Goal: Task Accomplishment & Management: Complete application form

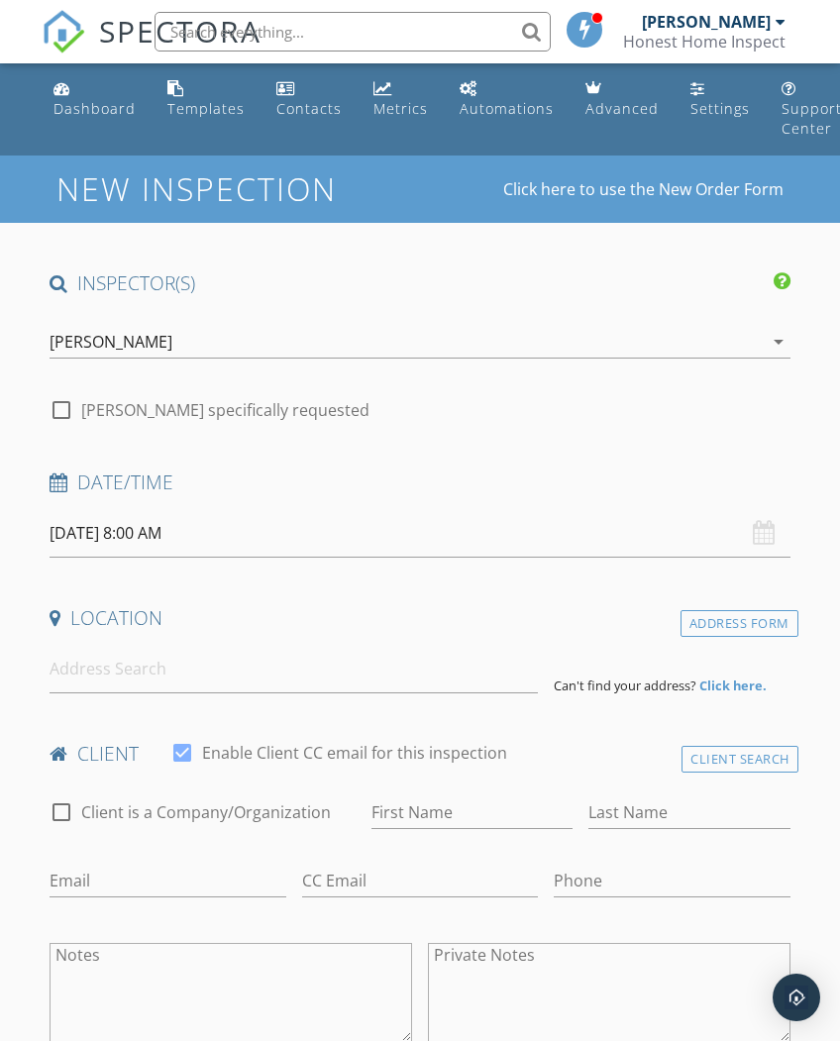
click at [216, 534] on input "[DATE] 8:00 AM" at bounding box center [420, 533] width 740 height 49
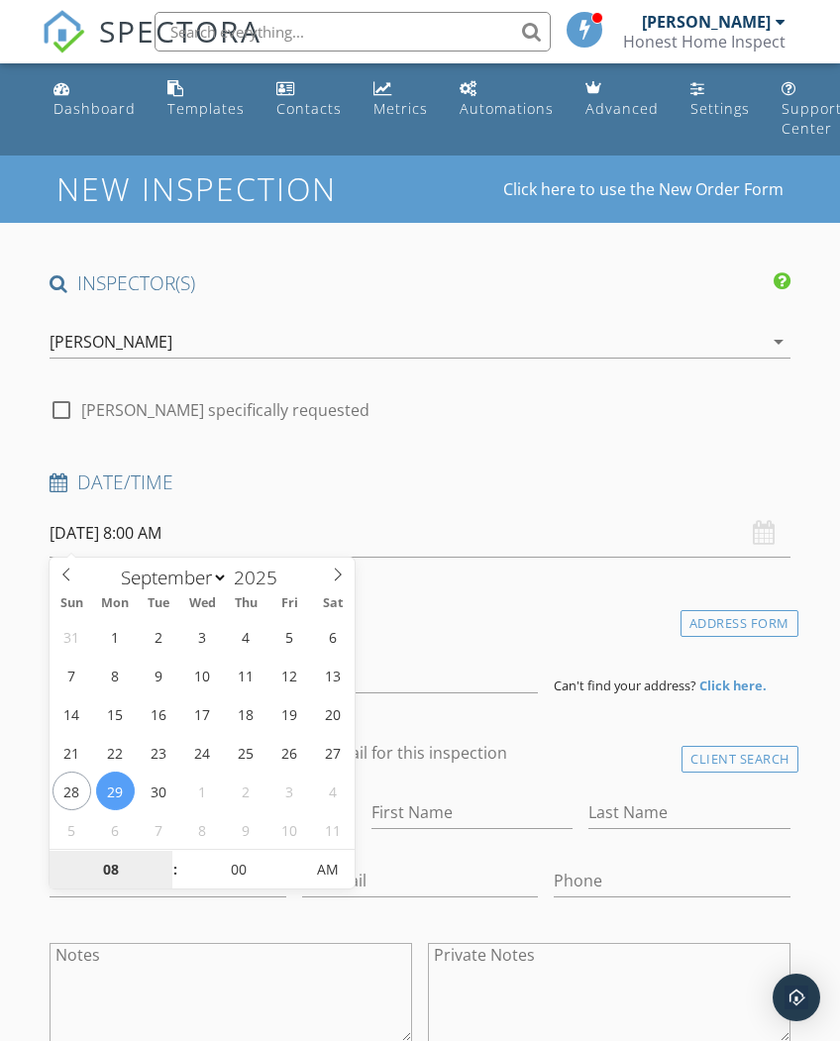
click at [113, 864] on input "08" at bounding box center [111, 871] width 122 height 40
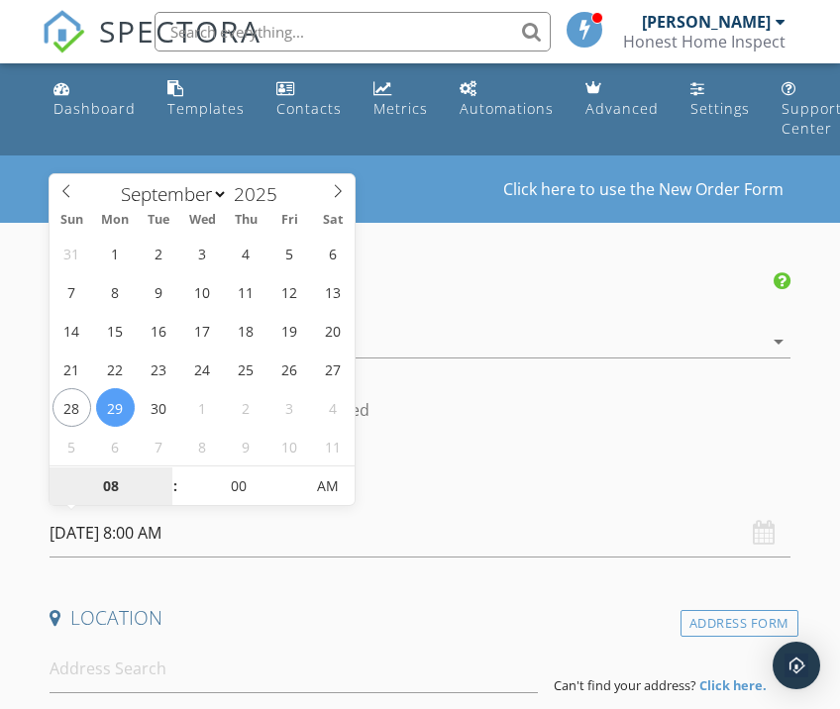
type input "2"
click at [320, 474] on span "AM" at bounding box center [327, 486] width 54 height 40
type input "[DATE] 2:00 PM"
type input "02"
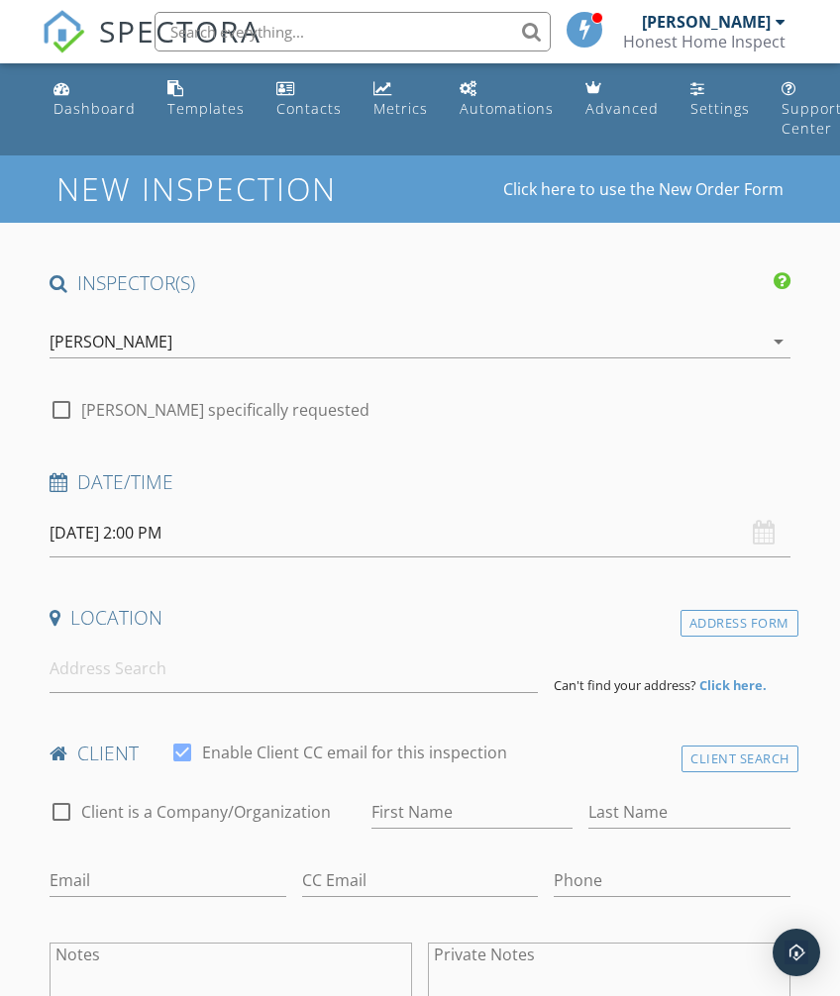
click at [427, 494] on div "Date/Time" at bounding box center [420, 489] width 756 height 40
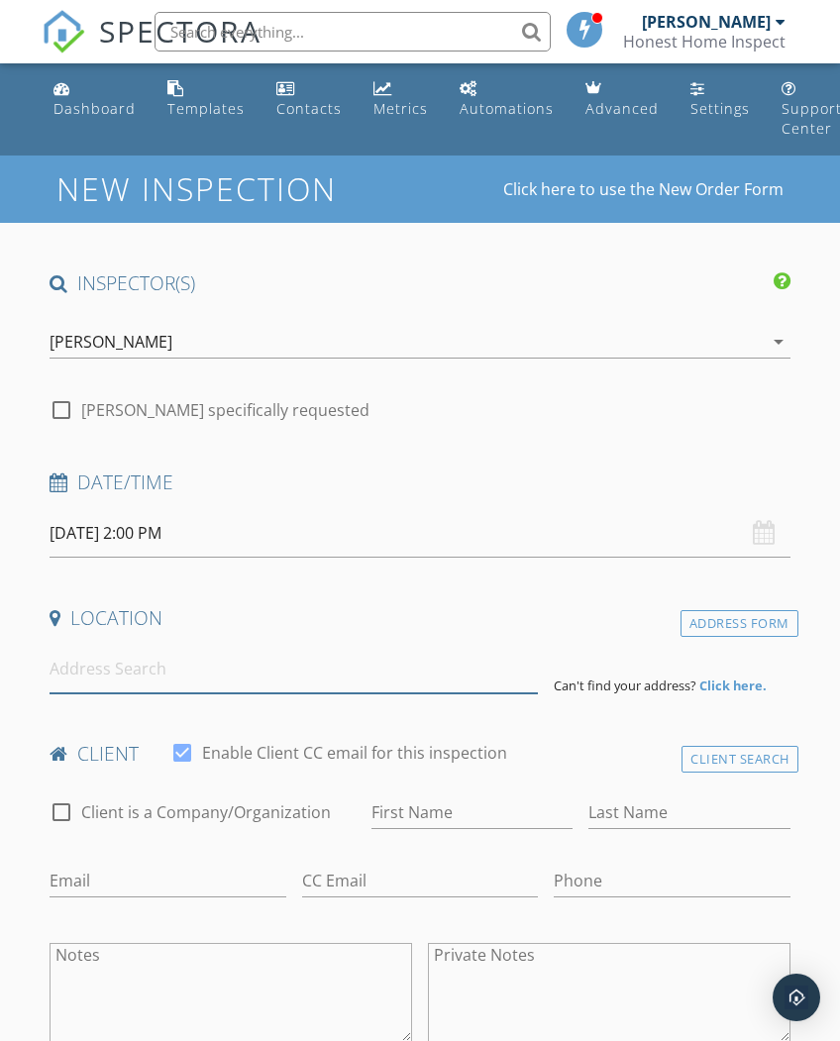
click at [87, 673] on input at bounding box center [294, 669] width 488 height 49
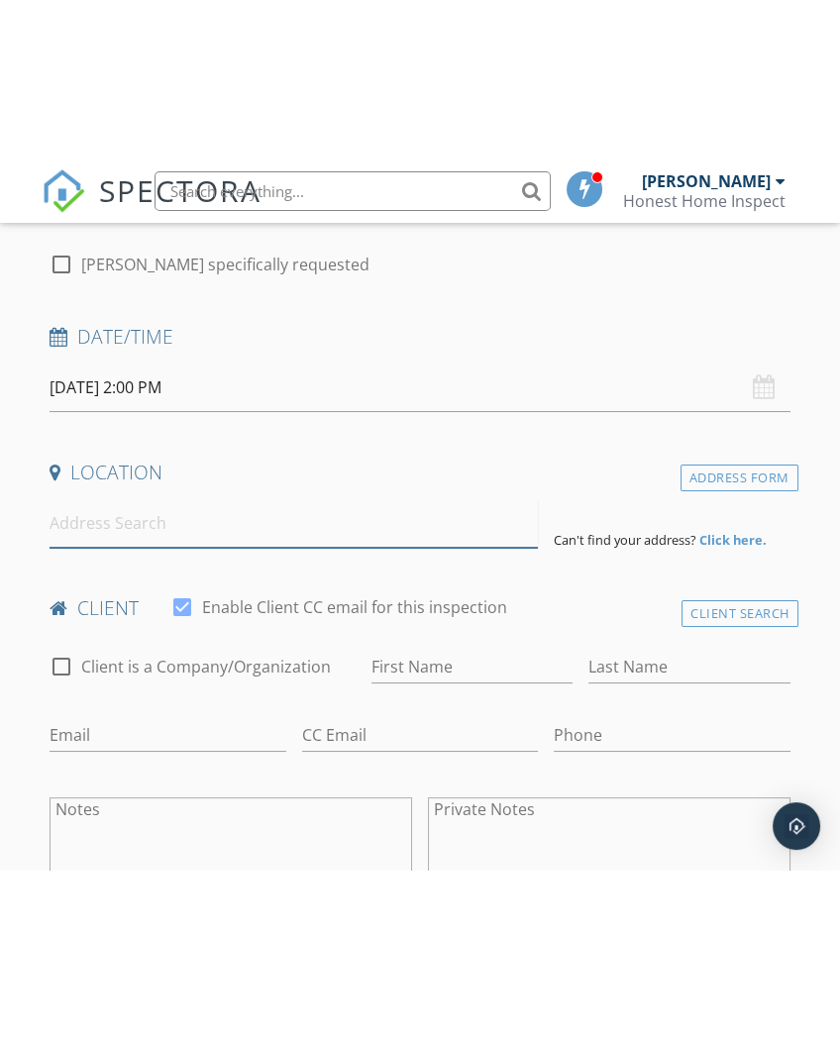
scroll to position [312, 0]
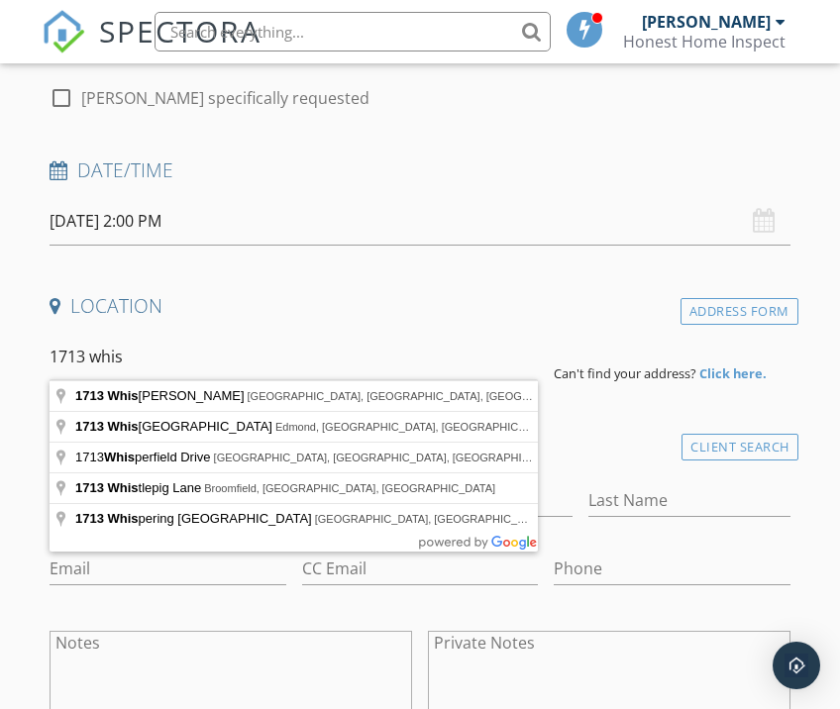
type input "[STREET_ADDRESS][PERSON_NAME]"
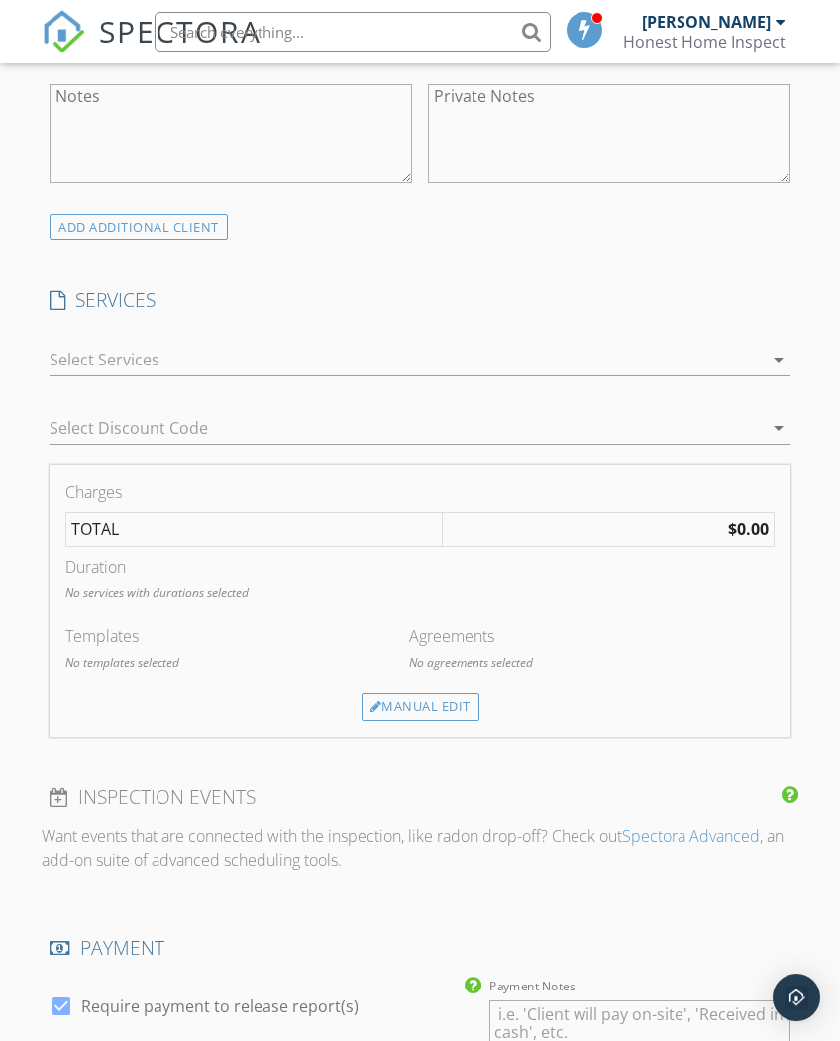
click at [378, 346] on div at bounding box center [406, 360] width 712 height 32
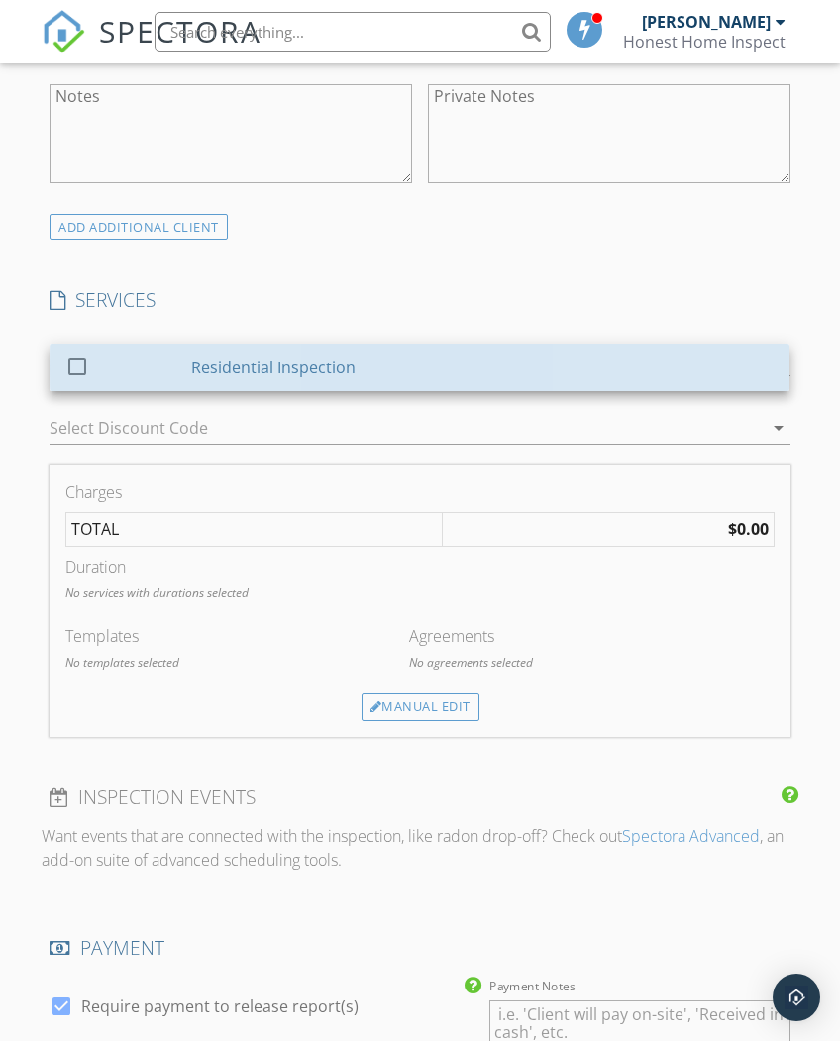
click at [374, 354] on div "Residential Inspection" at bounding box center [483, 368] width 582 height 40
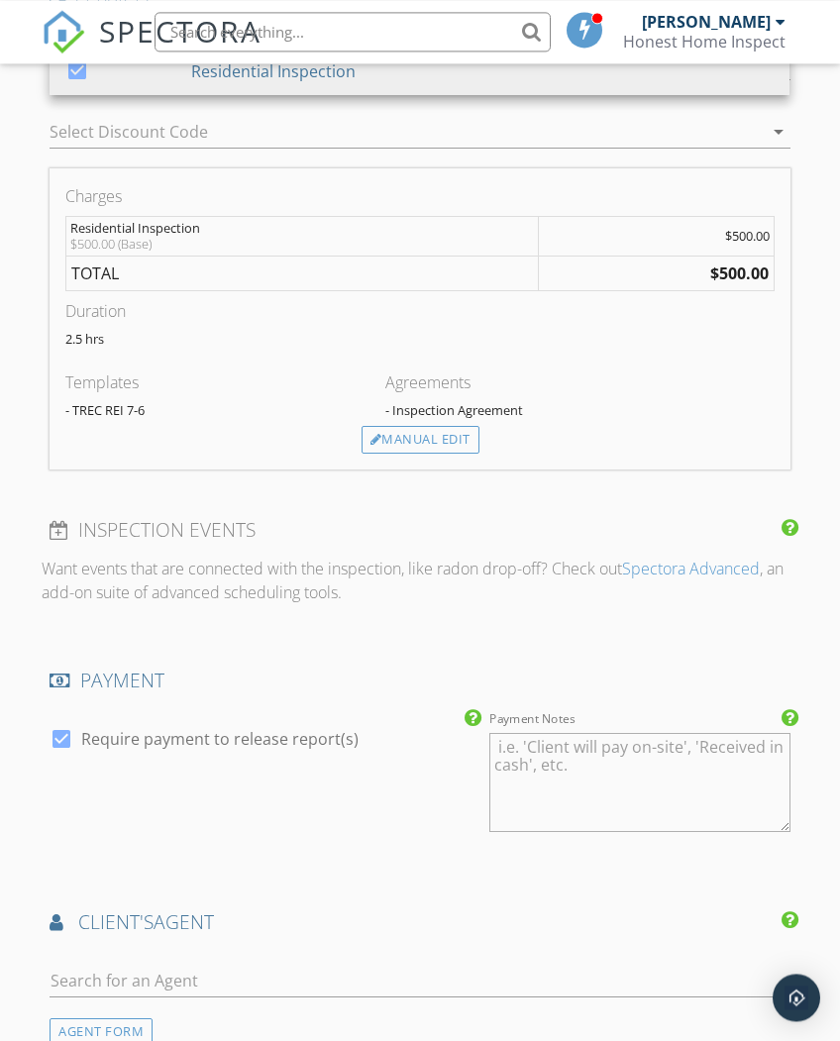
click at [445, 431] on div "Manual Edit" at bounding box center [420, 440] width 118 height 28
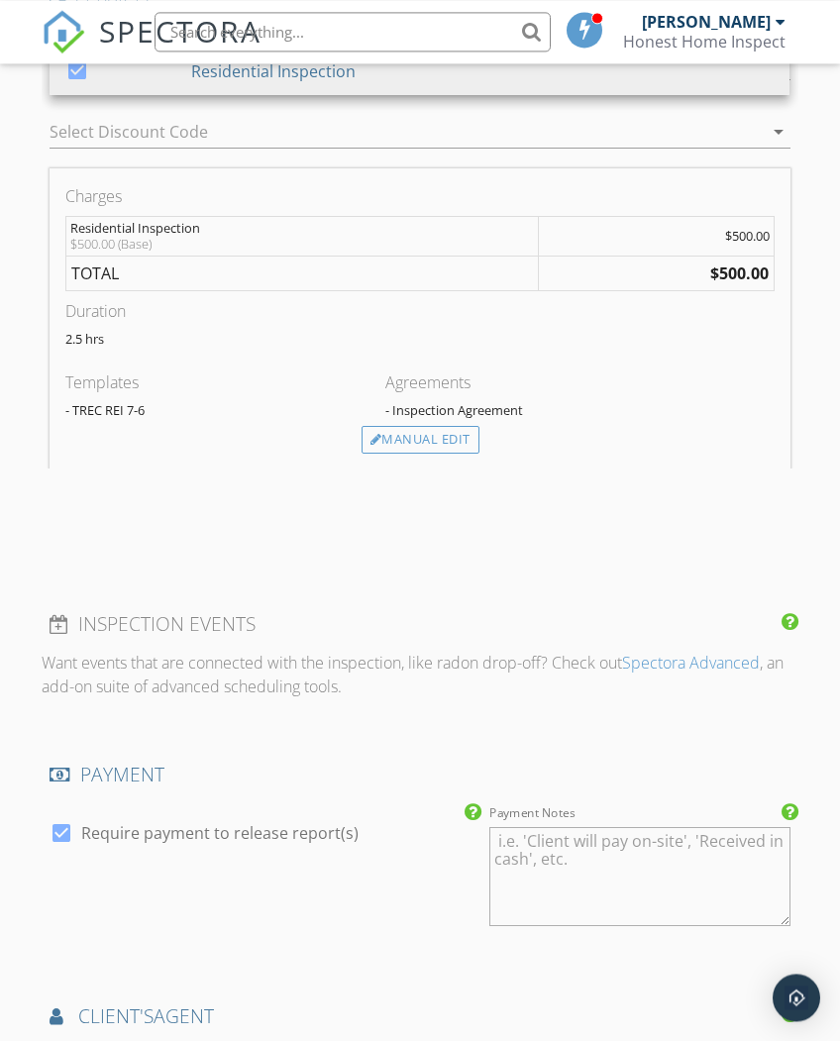
scroll to position [1560, 0]
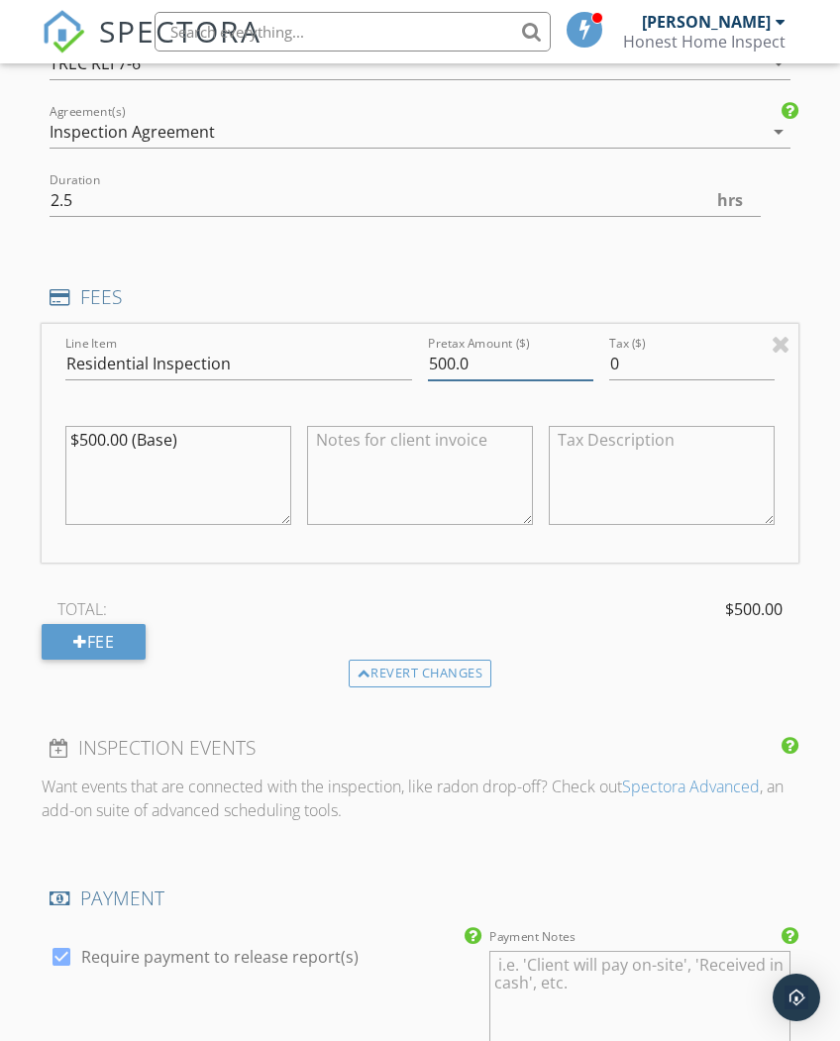
click at [514, 361] on input "500.0" at bounding box center [510, 364] width 165 height 33
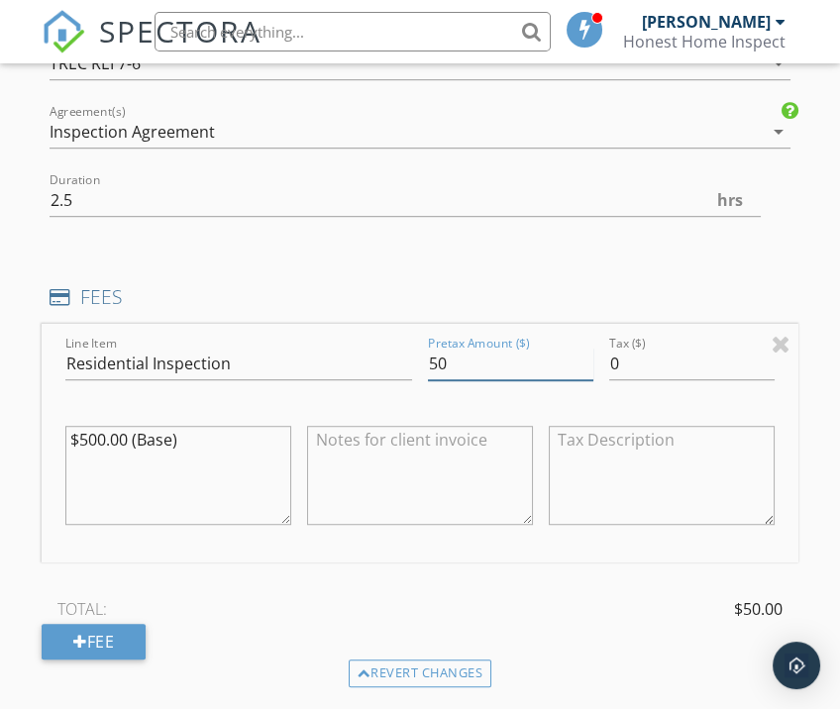
type input "5"
type input "0"
click at [226, 431] on textarea "$500.00 (Base)" at bounding box center [178, 475] width 226 height 99
type textarea "$"
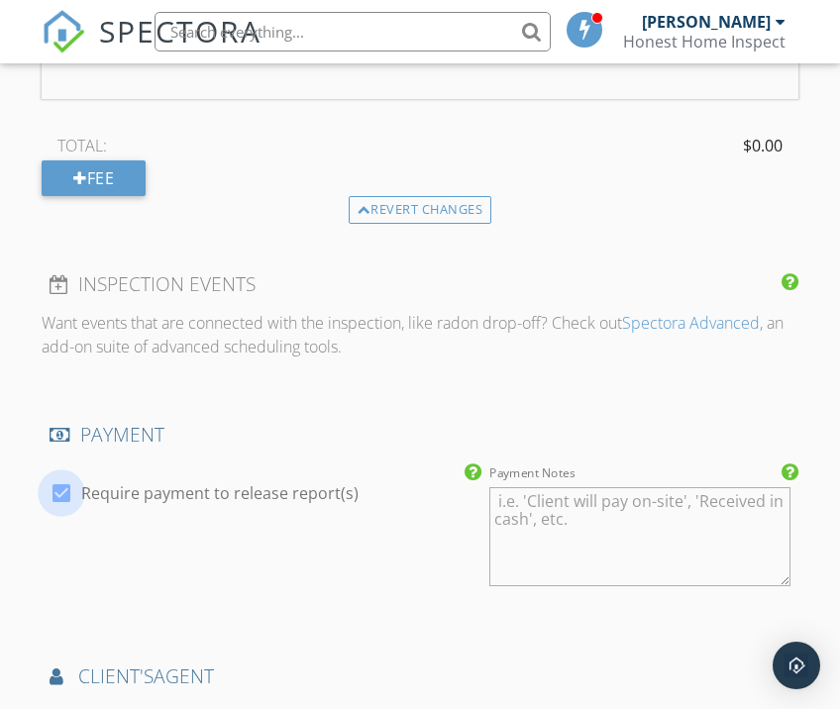
click at [55, 494] on div at bounding box center [62, 493] width 34 height 34
checkbox input "false"
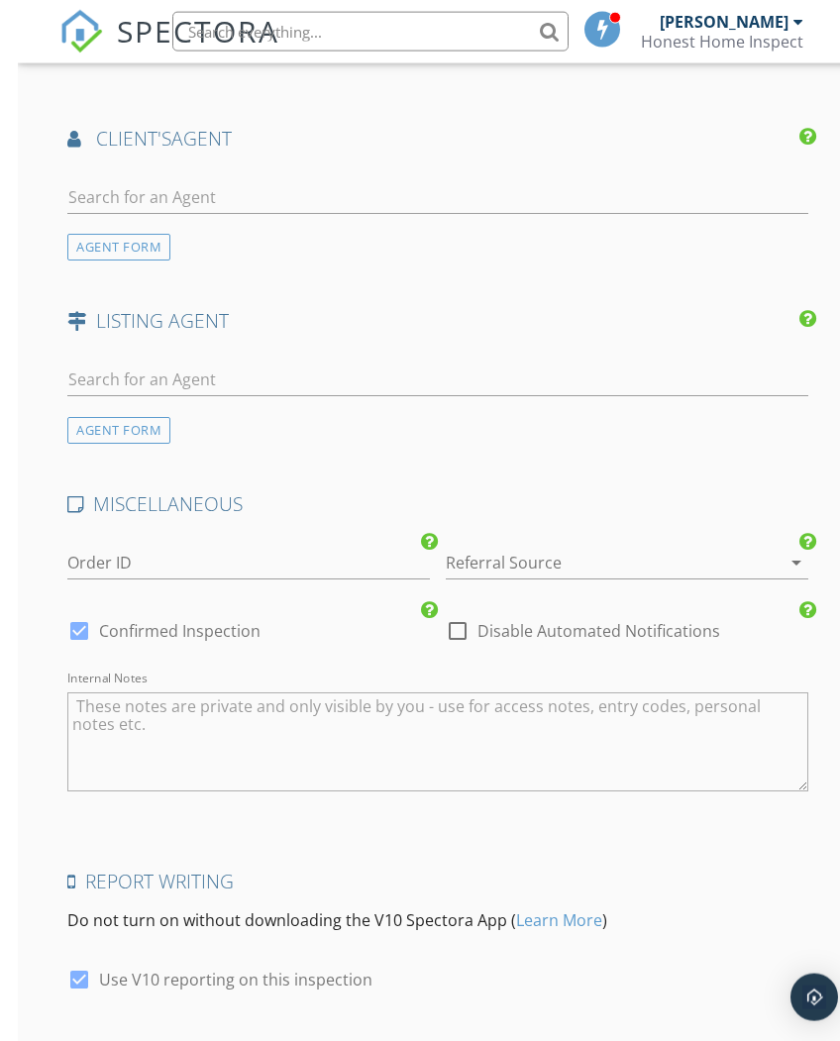
scroll to position [2689, 0]
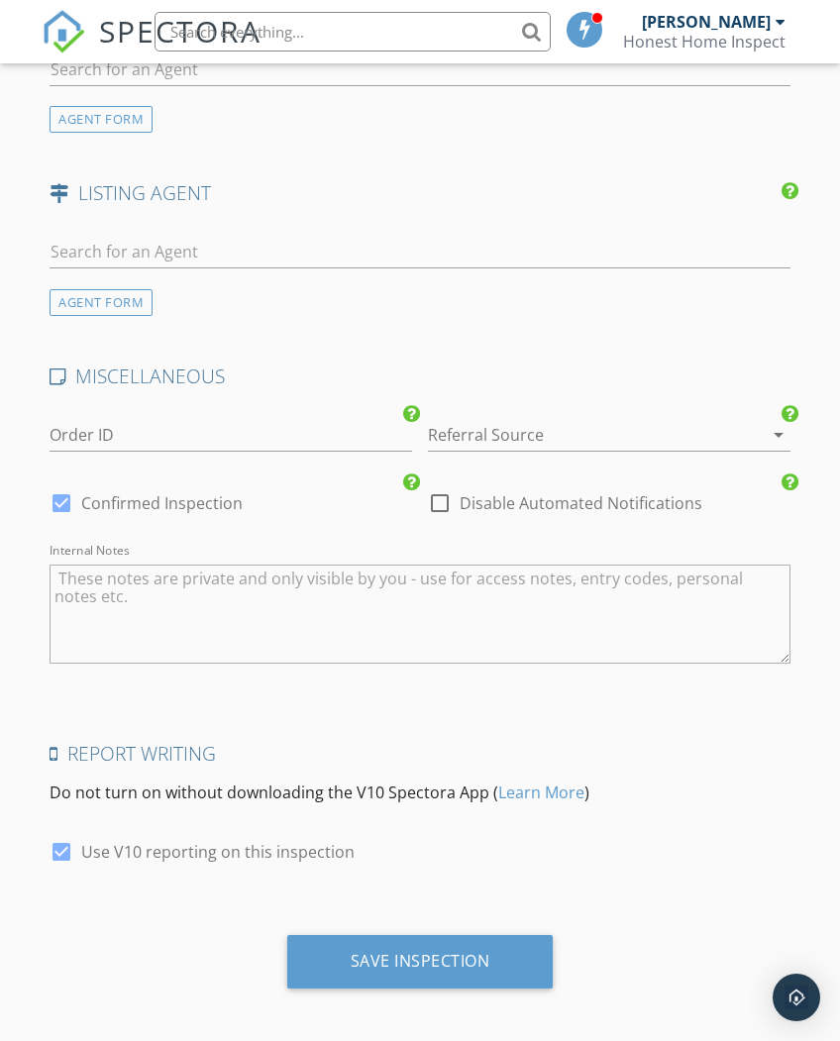
click at [449, 953] on div "Save Inspection" at bounding box center [421, 961] width 140 height 20
